Goal: Find specific page/section

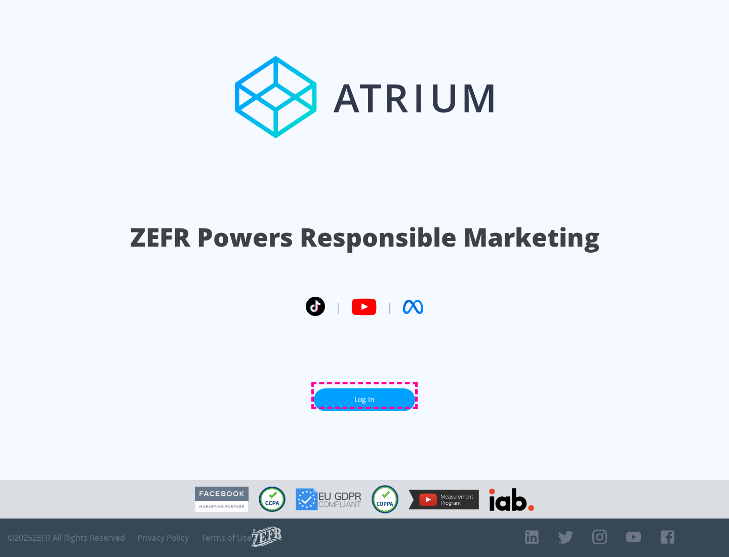
click at [364, 395] on link "Log In" at bounding box center [364, 399] width 101 height 23
